Goal: Information Seeking & Learning: Learn about a topic

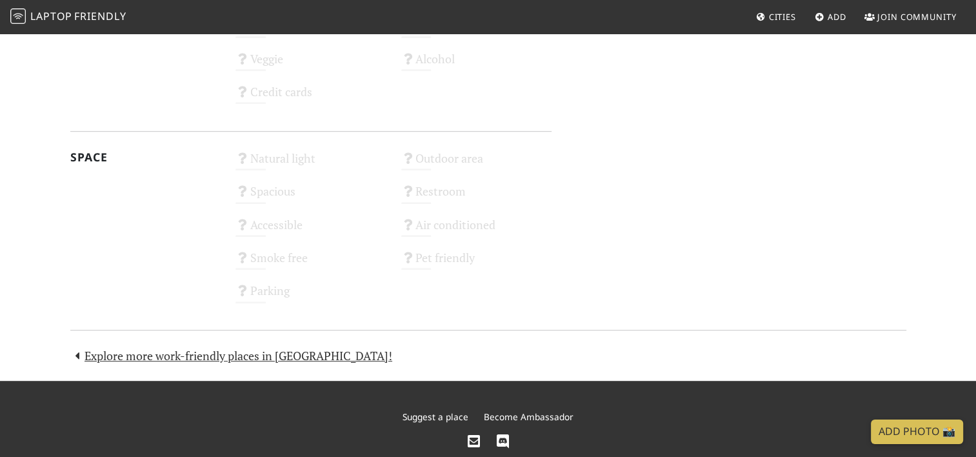
scroll to position [761, 0]
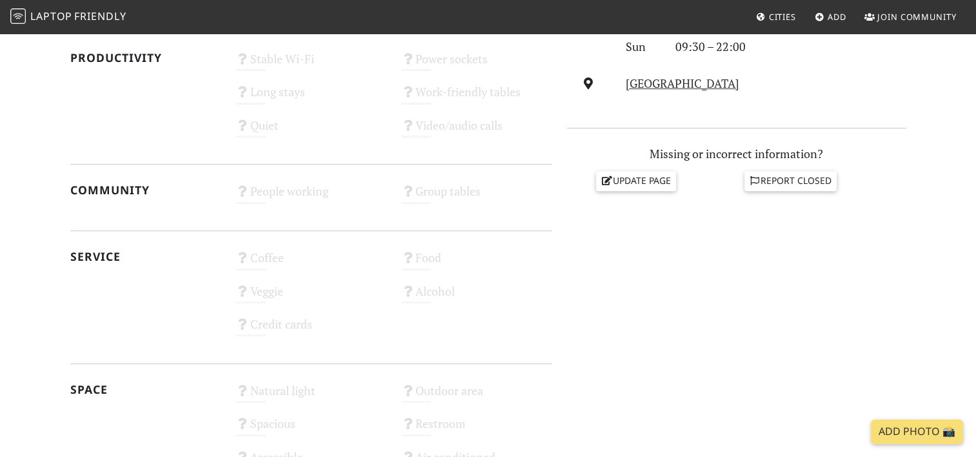
scroll to position [485, 0]
